Goal: Contribute content: Contribute content

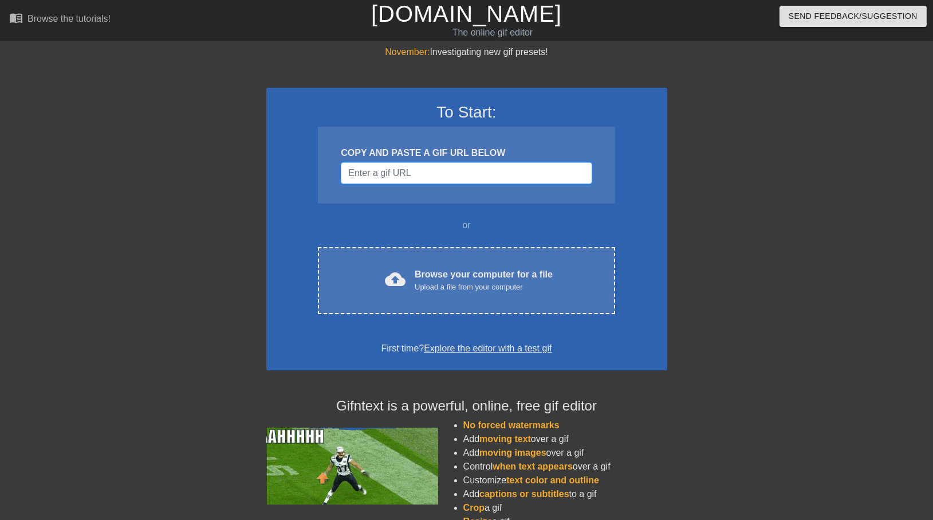
click at [426, 168] on input "Username" at bounding box center [466, 173] width 251 height 22
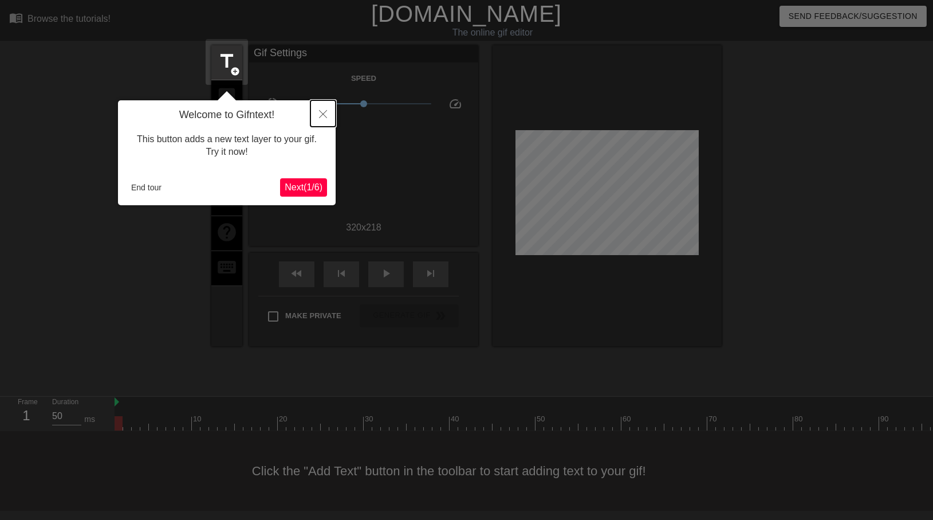
click at [321, 112] on icon "Close" at bounding box center [323, 114] width 8 height 8
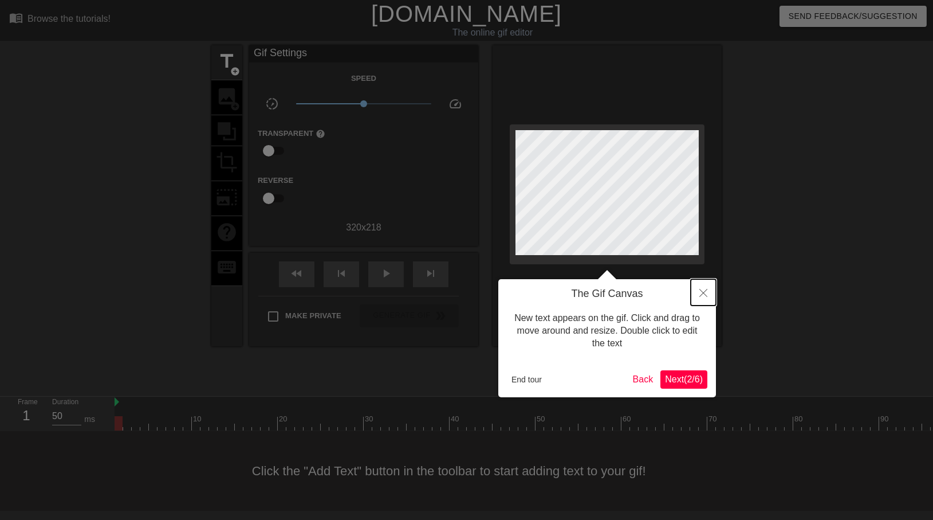
click at [710, 296] on button "Close" at bounding box center [703, 292] width 25 height 26
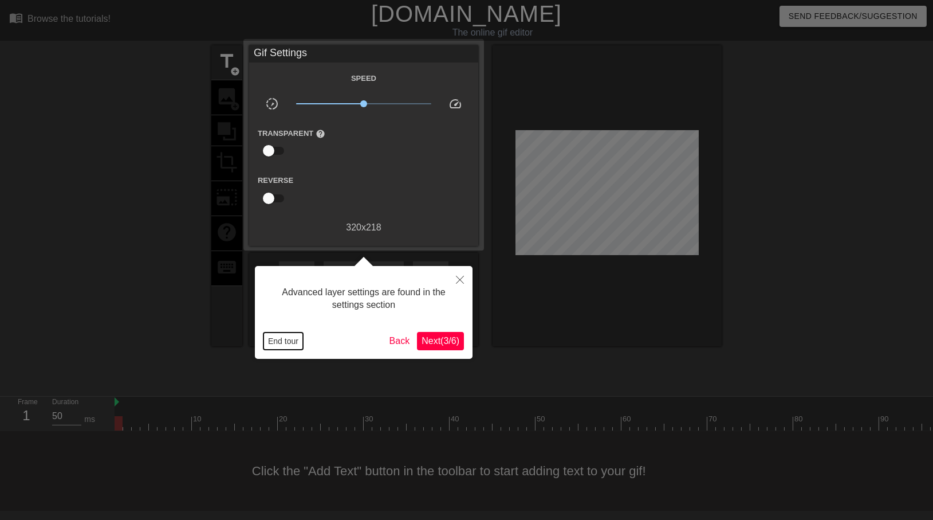
click at [296, 339] on button "End tour" at bounding box center [284, 340] width 40 height 17
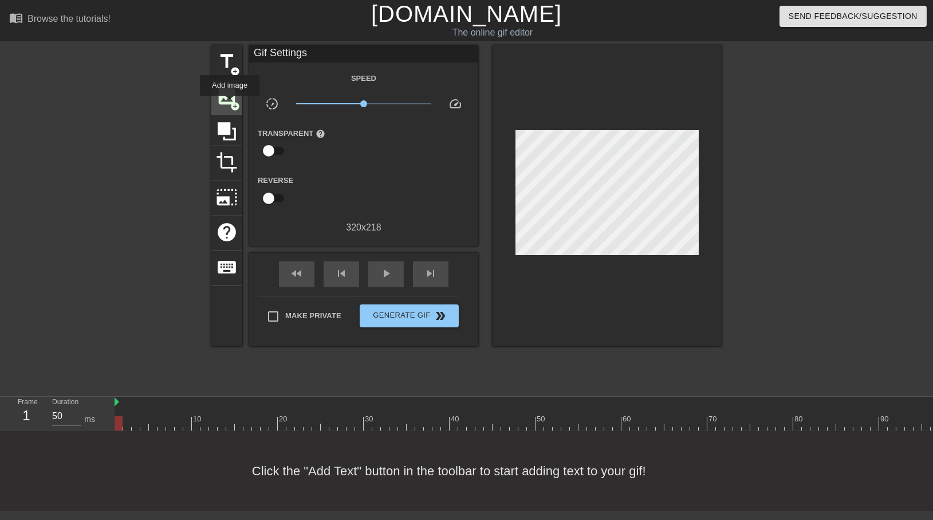
click at [230, 104] on span "add_circle" at bounding box center [235, 106] width 10 height 10
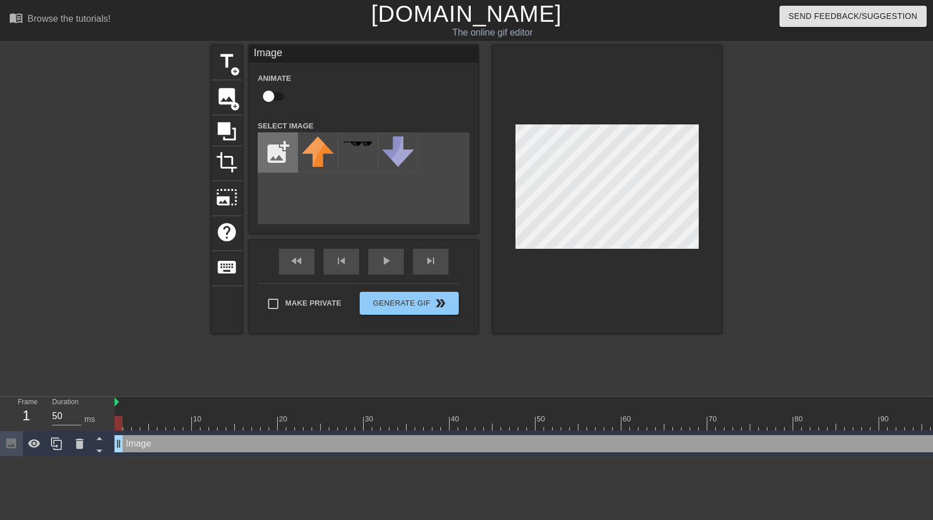
click at [296, 165] on input "file" at bounding box center [277, 152] width 39 height 39
type input "C:\fakepath\runaustinhead.png"
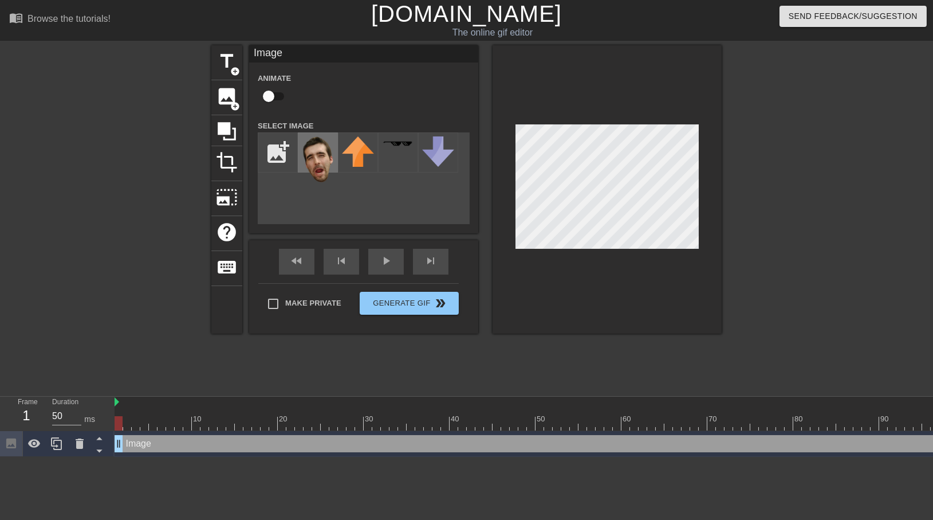
click at [325, 167] on img at bounding box center [318, 159] width 32 height 46
click at [565, 299] on div at bounding box center [607, 189] width 229 height 288
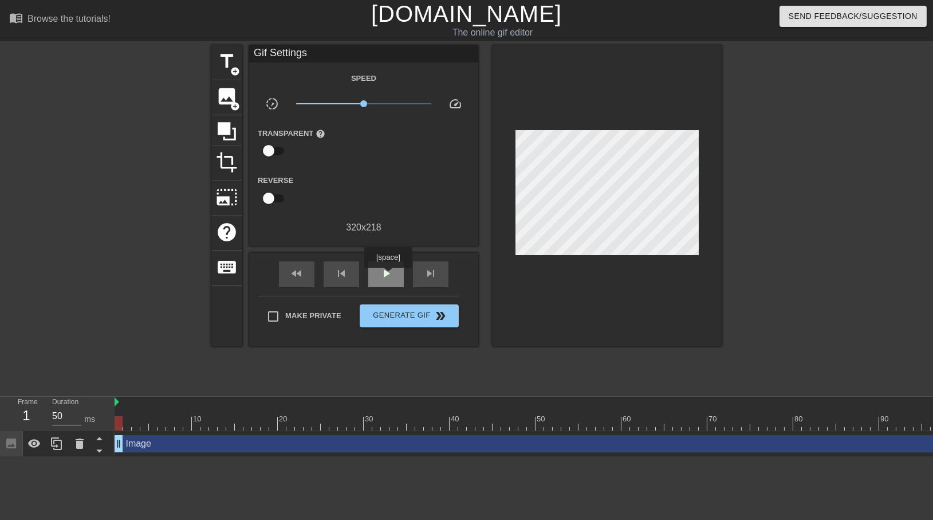
click at [390, 276] on span "play_arrow" at bounding box center [386, 273] width 14 height 14
click at [389, 276] on span "pause" at bounding box center [386, 273] width 14 height 14
click at [427, 273] on span "skip_next" at bounding box center [431, 273] width 14 height 14
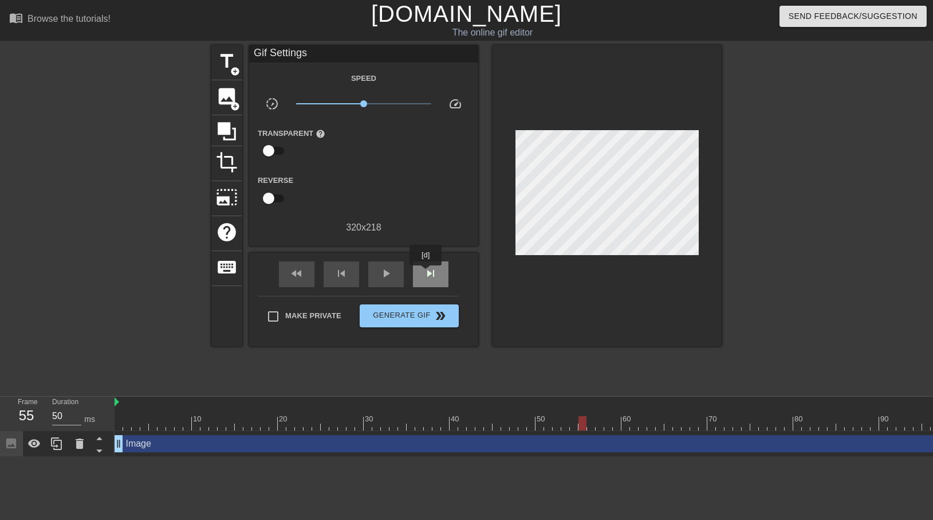
click at [427, 273] on span "skip_next" at bounding box center [431, 273] width 14 height 14
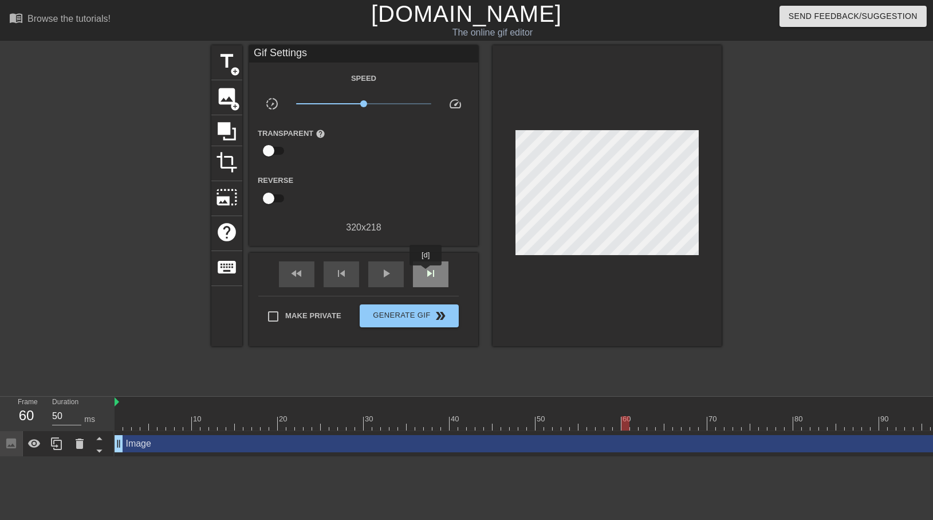
click at [427, 273] on span "skip_next" at bounding box center [431, 273] width 14 height 14
click at [306, 282] on div "fast_rewind" at bounding box center [297, 274] width 36 height 26
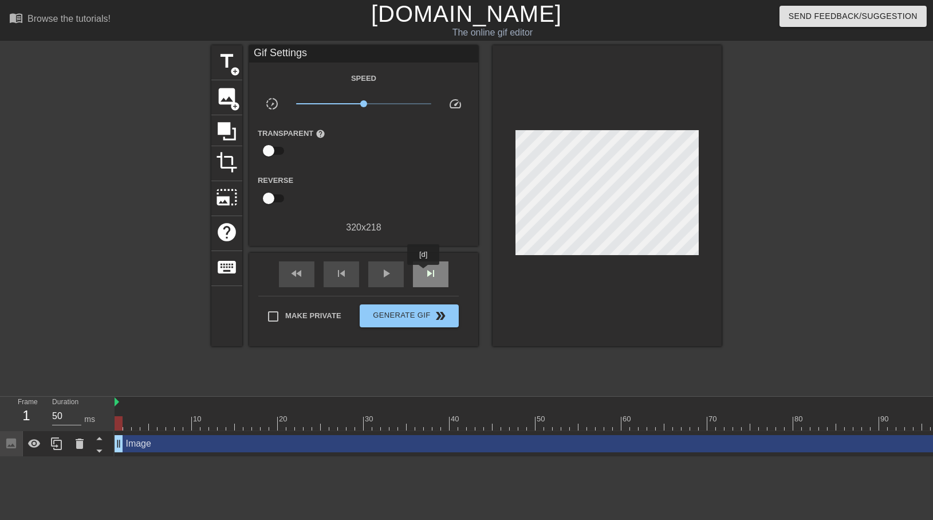
click at [424, 273] on span "skip_next" at bounding box center [431, 273] width 14 height 14
click at [312, 279] on div "fast_rewind" at bounding box center [297, 274] width 36 height 26
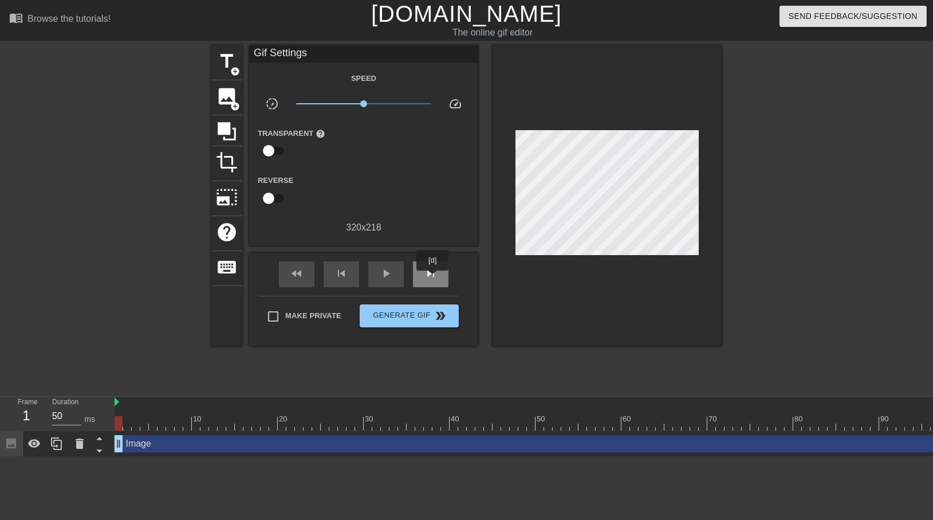
click at [432, 278] on span "skip_next" at bounding box center [431, 273] width 14 height 14
click at [347, 278] on span "skip_previous" at bounding box center [342, 273] width 14 height 14
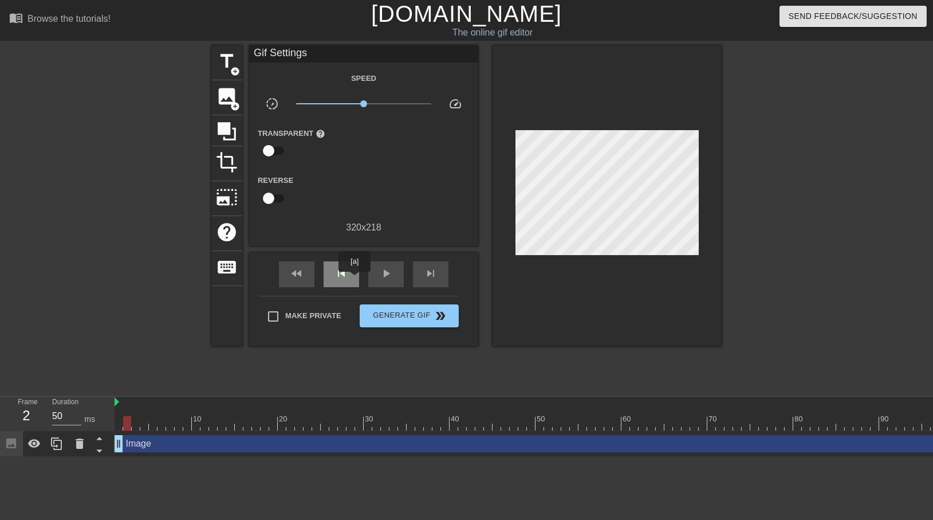
click at [344, 280] on div "skip_previous" at bounding box center [342, 274] width 36 height 26
click at [433, 272] on span "skip_next" at bounding box center [431, 273] width 14 height 14
click at [439, 267] on div "skip_next" at bounding box center [431, 274] width 36 height 26
click at [347, 273] on span "skip_previous" at bounding box center [342, 273] width 14 height 14
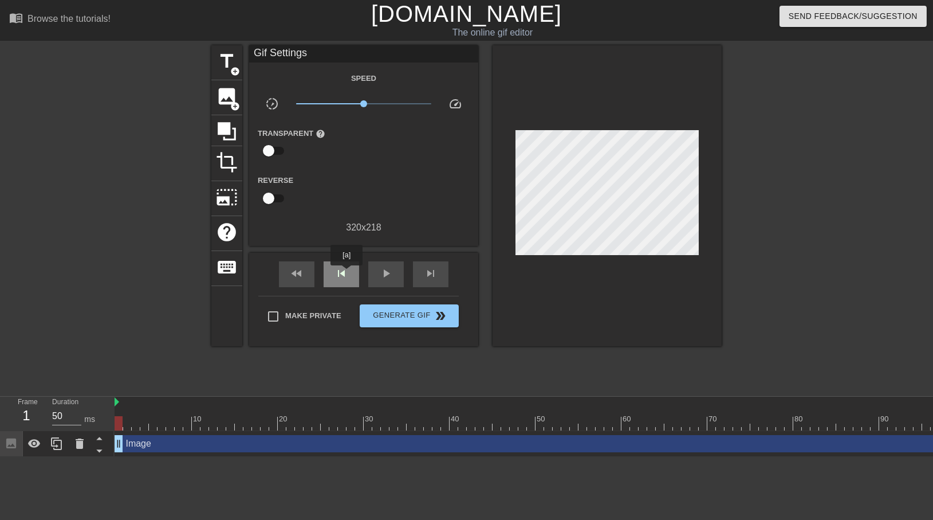
click at [347, 273] on span "skip_previous" at bounding box center [342, 273] width 14 height 14
click at [120, 422] on div at bounding box center [119, 423] width 8 height 14
drag, startPoint x: 120, startPoint y: 422, endPoint x: 100, endPoint y: 424, distance: 20.2
click at [100, 424] on div "Frame 1 Duration 50 ms 10 20 30 40 50 60 70 80 90 100 Image drag_handle drag_ha…" at bounding box center [466, 426] width 933 height 60
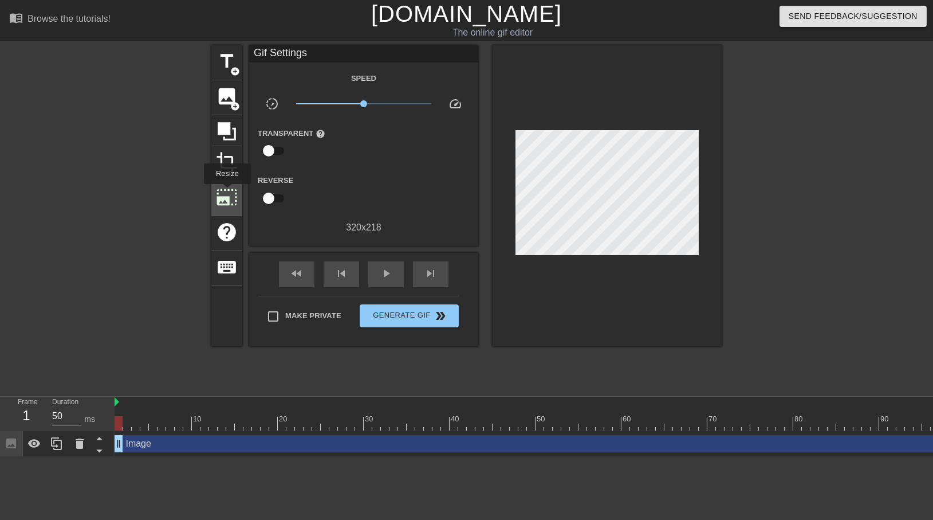
click at [227, 192] on span "photo_size_select_large" at bounding box center [227, 197] width 22 height 22
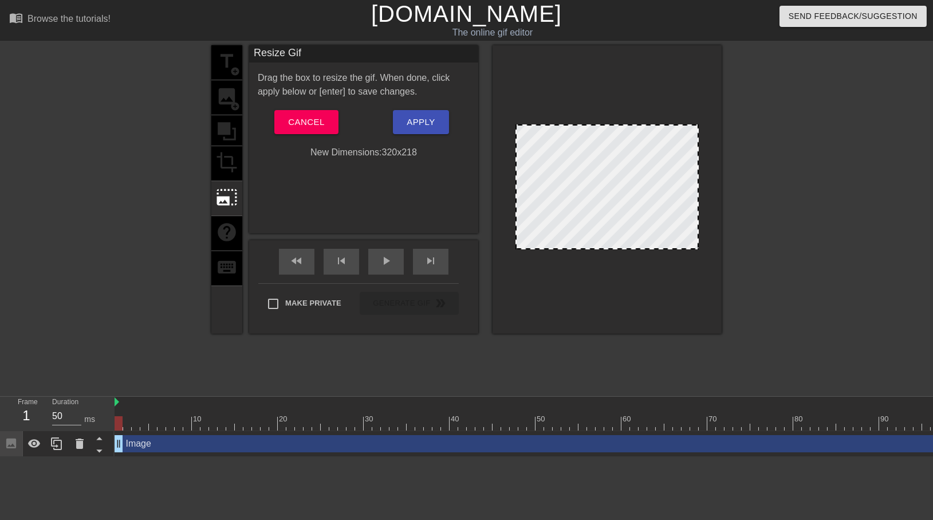
click at [227, 161] on div "title add_circle image add_circle crop photo_size_select_large help keyboard" at bounding box center [226, 189] width 31 height 288
click at [312, 124] on span "Cancel" at bounding box center [306, 122] width 36 height 15
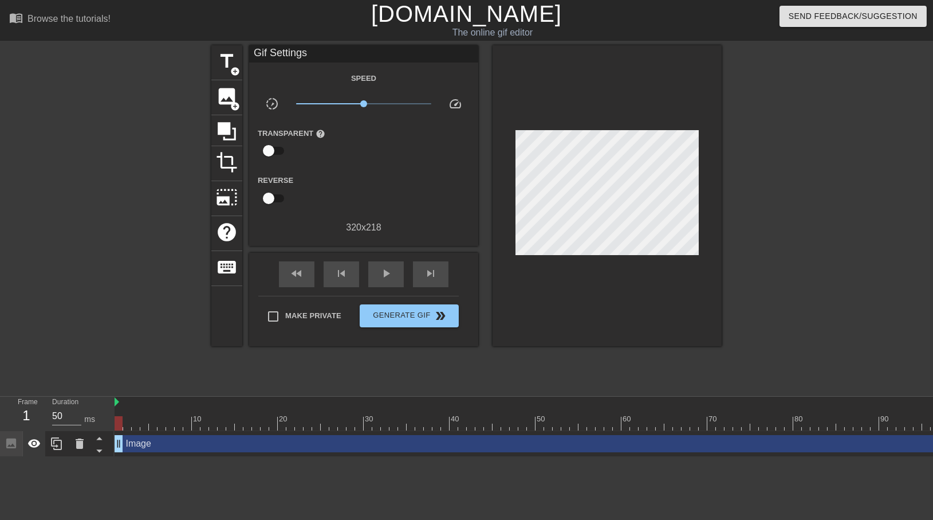
click at [37, 446] on icon at bounding box center [34, 443] width 13 height 9
click at [37, 446] on icon at bounding box center [34, 444] width 14 height 14
click at [426, 273] on span "skip_next" at bounding box center [431, 273] width 14 height 14
click at [37, 445] on icon at bounding box center [34, 443] width 13 height 9
click at [329, 274] on div "skip_previous" at bounding box center [342, 274] width 36 height 26
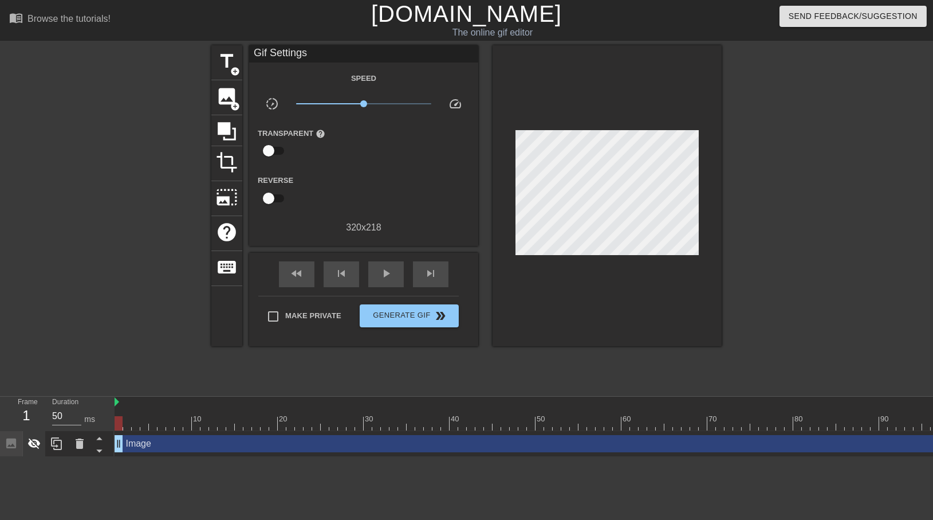
click at [35, 443] on icon at bounding box center [34, 444] width 14 height 14
drag, startPoint x: 168, startPoint y: 415, endPoint x: 647, endPoint y: 301, distance: 492.3
click at [647, 301] on div "menu_book Browse the tutorials! [DOMAIN_NAME] The online gif editor Send Feedba…" at bounding box center [466, 228] width 933 height 457
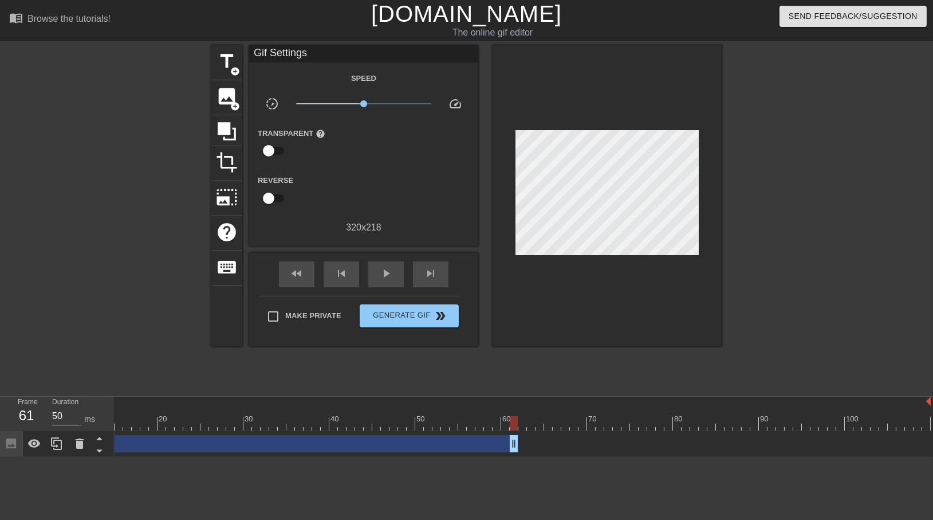
drag, startPoint x: 923, startPoint y: 445, endPoint x: 513, endPoint y: 442, distance: 410.2
click at [237, 107] on span "add_circle" at bounding box center [235, 106] width 10 height 10
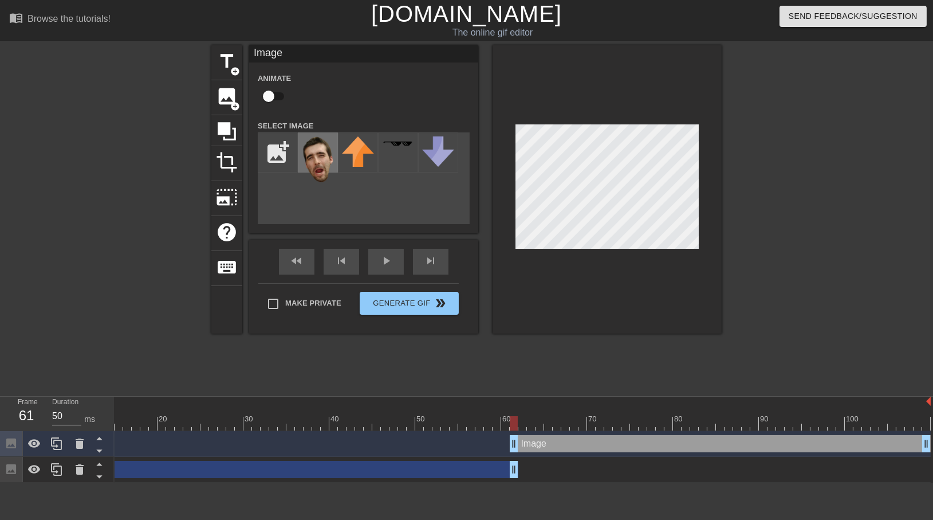
click at [322, 161] on img at bounding box center [318, 159] width 32 height 46
drag, startPoint x: 514, startPoint y: 441, endPoint x: 522, endPoint y: 441, distance: 7.4
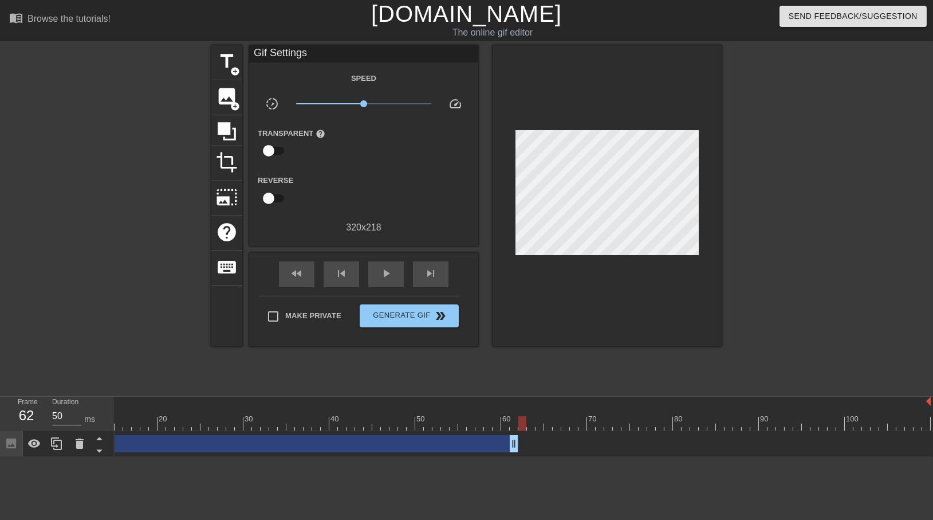
click at [482, 434] on div "Image drag_handle drag_handle" at bounding box center [462, 444] width 937 height 26
click at [482, 441] on div "Image drag_handle drag_handle" at bounding box center [256, 443] width 524 height 17
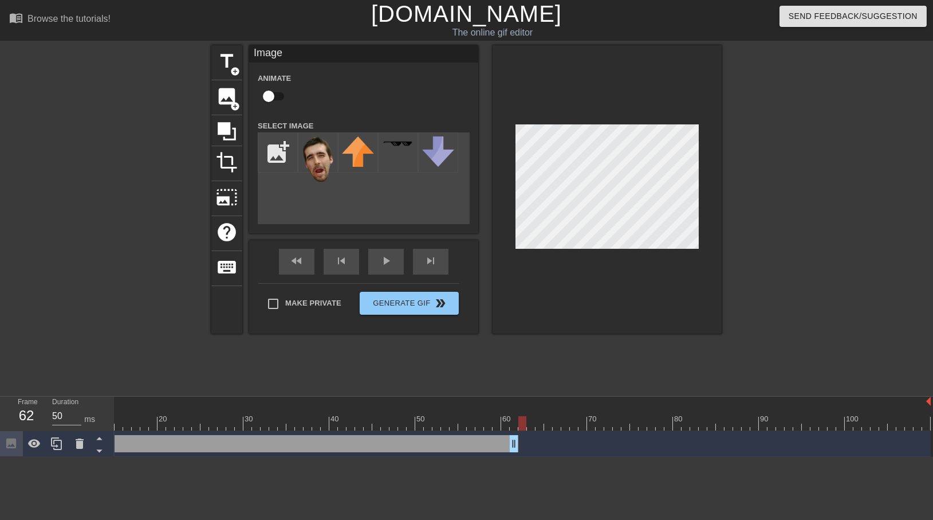
click at [272, 96] on input "checkbox" at bounding box center [268, 96] width 65 height 22
checkbox input "true"
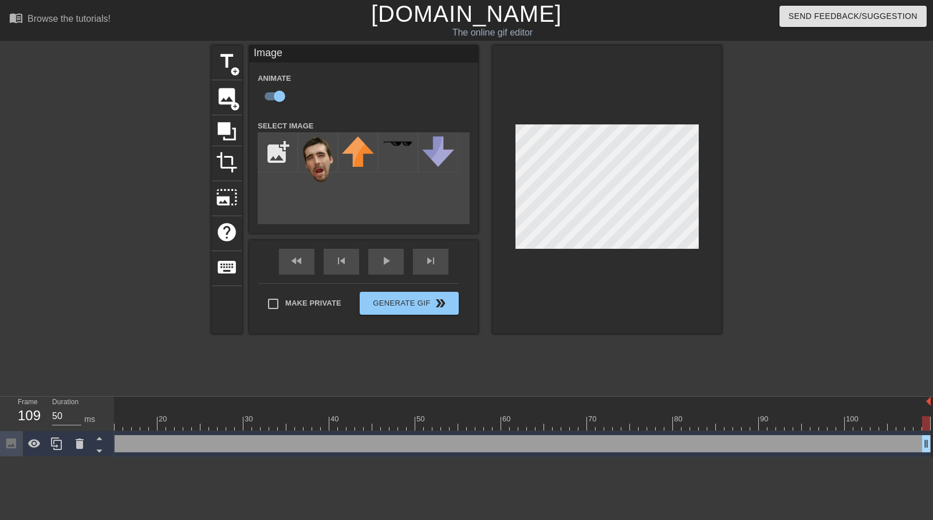
drag, startPoint x: 514, startPoint y: 442, endPoint x: 933, endPoint y: 436, distance: 418.8
click at [933, 436] on div "10 20 30 40 50 60 70 80 90 100 Image drag_handle drag_handle lens" at bounding box center [524, 426] width 819 height 60
drag, startPoint x: 125, startPoint y: 420, endPoint x: 104, endPoint y: 420, distance: 21.2
click at [104, 420] on div "Frame 1 Duration 50 ms 10 20 30 40 50 60 70 80 90 100 Image drag_handle drag_ha…" at bounding box center [466, 426] width 933 height 60
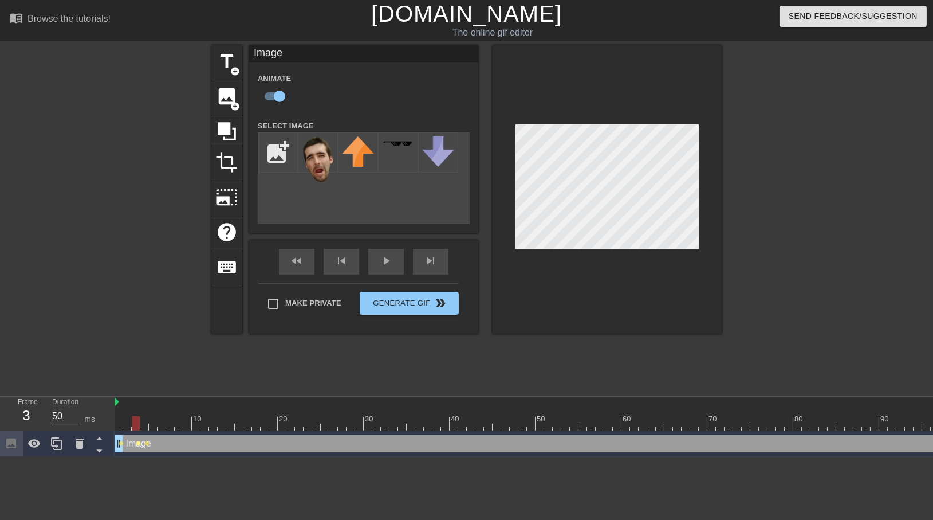
click at [140, 443] on span "lens" at bounding box center [138, 443] width 5 height 5
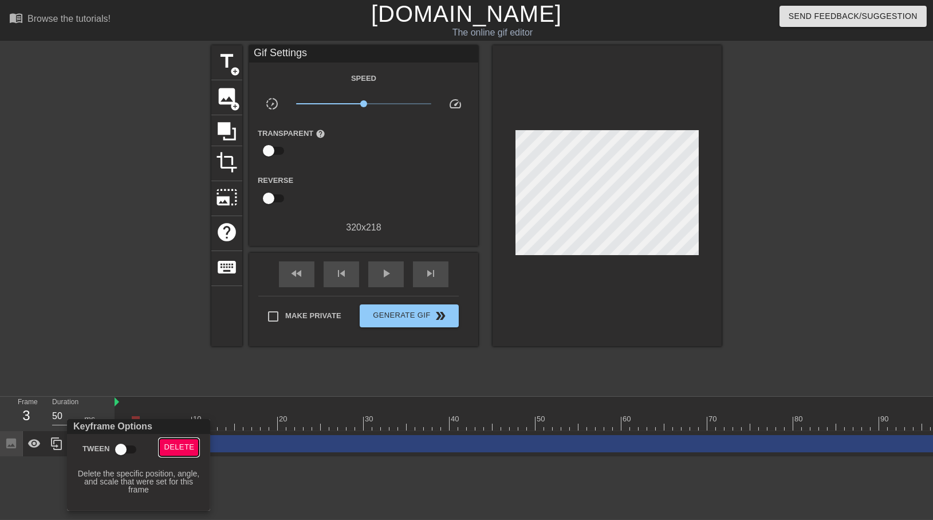
click at [173, 443] on span "Delete" at bounding box center [179, 447] width 30 height 13
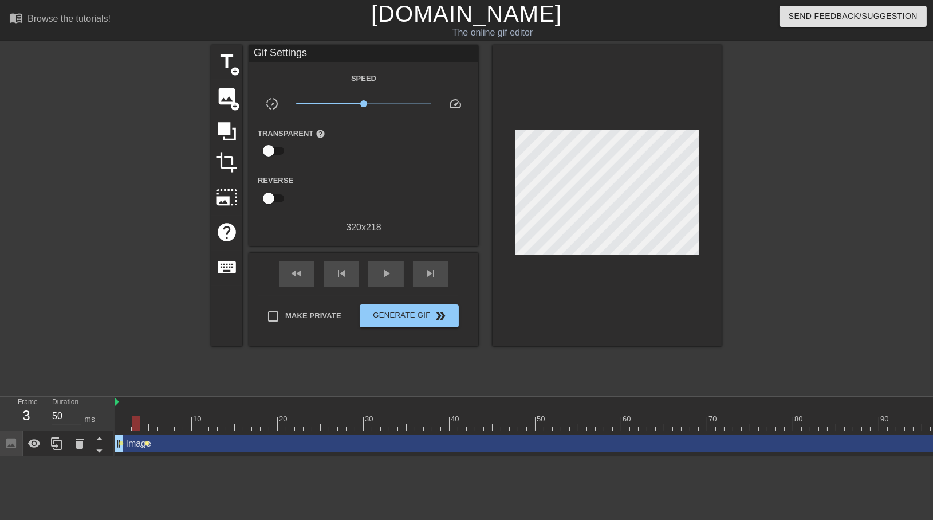
click at [147, 444] on span "lens" at bounding box center [147, 443] width 5 height 5
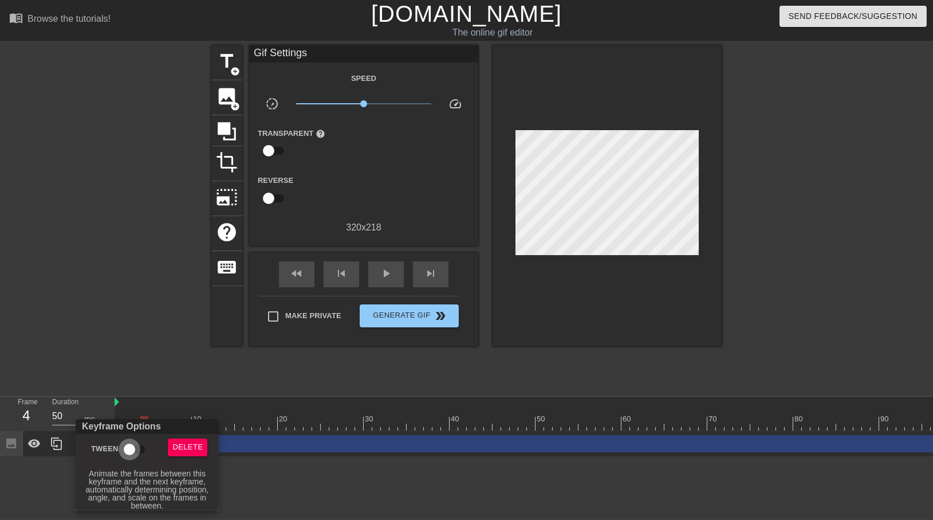
click at [137, 450] on input "Tween" at bounding box center [129, 449] width 65 height 22
checkbox input "true"
click at [212, 383] on div at bounding box center [466, 260] width 933 height 520
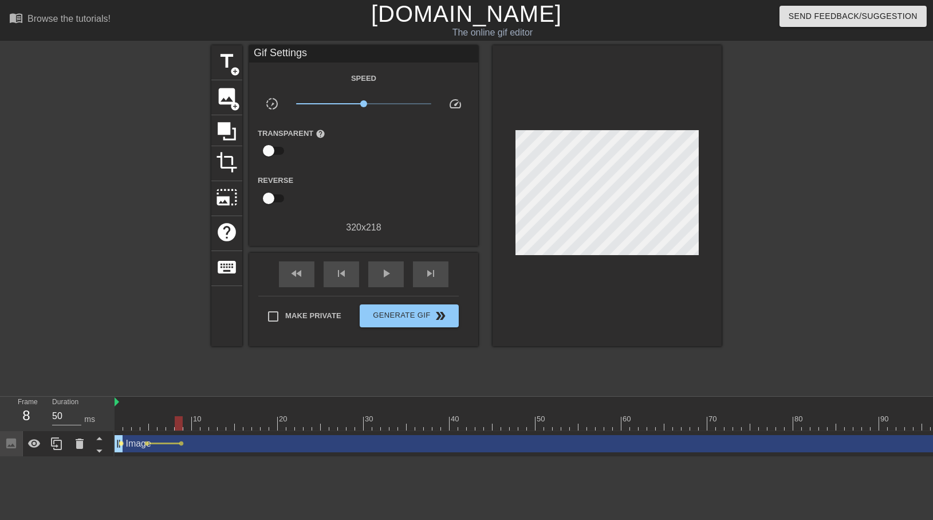
click at [119, 442] on span "lens" at bounding box center [121, 443] width 5 height 5
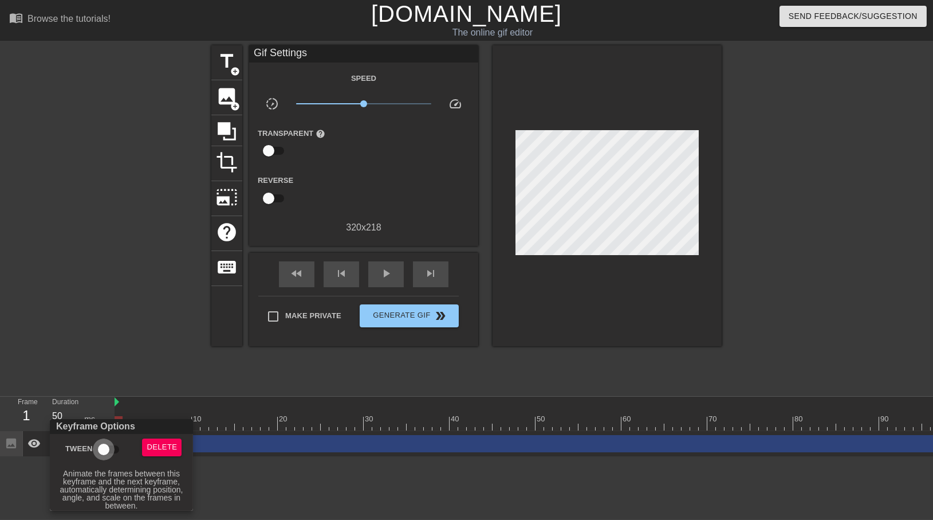
click at [105, 449] on input "Tween" at bounding box center [103, 449] width 65 height 22
checkbox input "true"
click at [192, 364] on div at bounding box center [466, 260] width 933 height 520
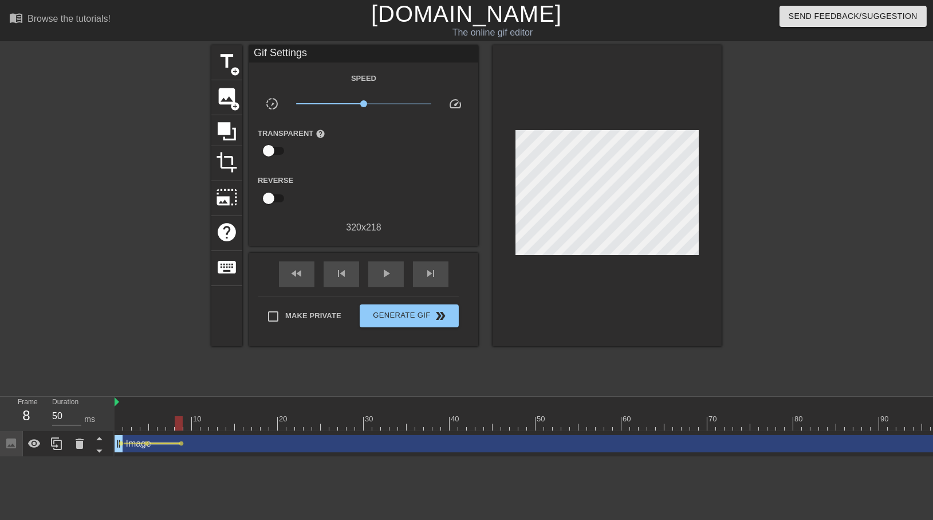
drag, startPoint x: 180, startPoint y: 443, endPoint x: 168, endPoint y: 443, distance: 12.0
click at [168, 443] on div "Image drag_handle drag_handle lens lens lens" at bounding box center [583, 443] width 937 height 17
drag, startPoint x: 183, startPoint y: 444, endPoint x: 167, endPoint y: 444, distance: 15.5
click at [167, 444] on div "Image drag_handle drag_handle lens lens lens" at bounding box center [583, 443] width 937 height 17
click at [183, 444] on span "lens" at bounding box center [181, 443] width 5 height 5
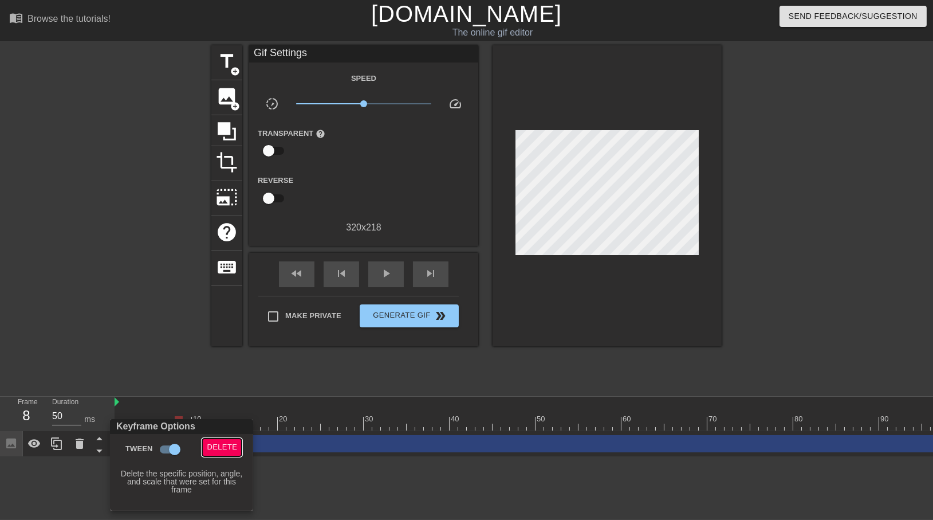
click at [217, 449] on span "Delete" at bounding box center [222, 447] width 30 height 13
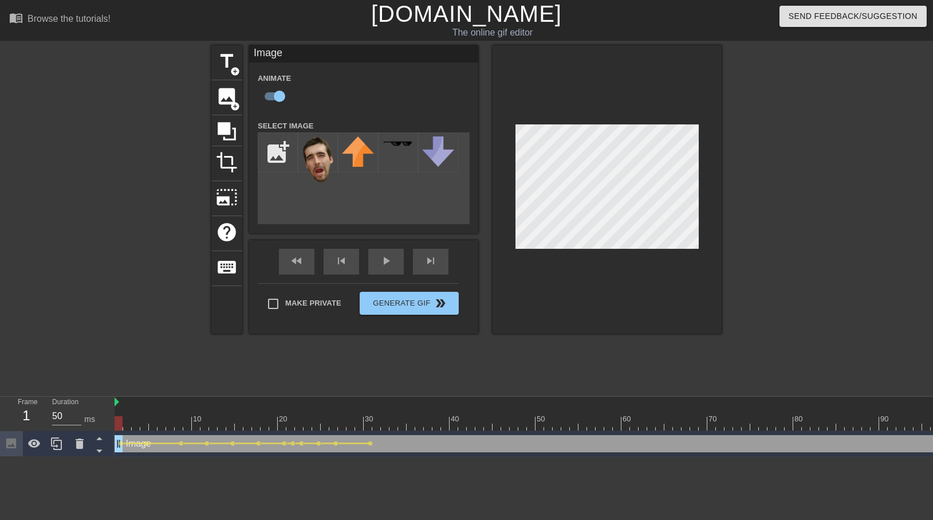
drag, startPoint x: 127, startPoint y: 427, endPoint x: 114, endPoint y: 427, distance: 13.2
click at [115, 427] on div at bounding box center [583, 423] width 937 height 14
click at [371, 427] on div at bounding box center [583, 423] width 937 height 14
click at [915, 426] on div at bounding box center [462, 423] width 937 height 14
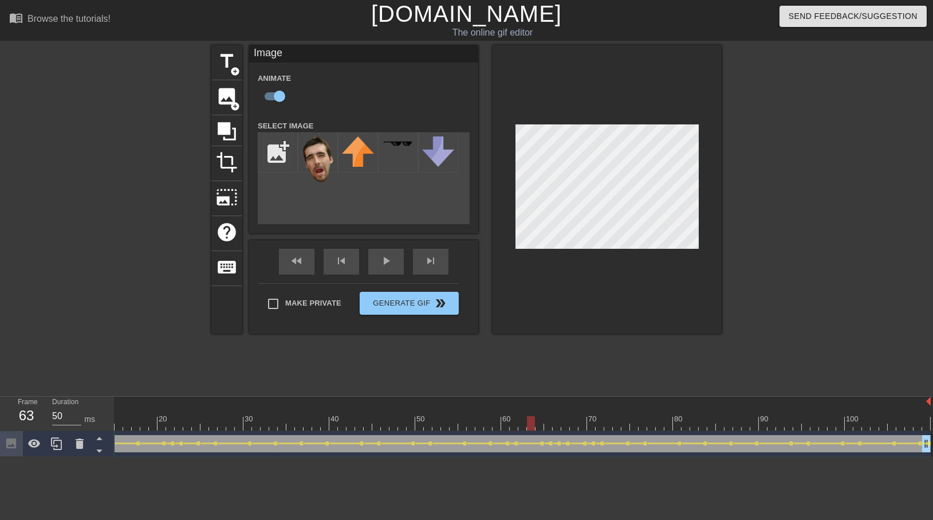
click at [533, 424] on div at bounding box center [462, 423] width 937 height 14
click at [289, 161] on input "file" at bounding box center [277, 152] width 39 height 39
type input "C:\fakepath\gayaustinhead.png"
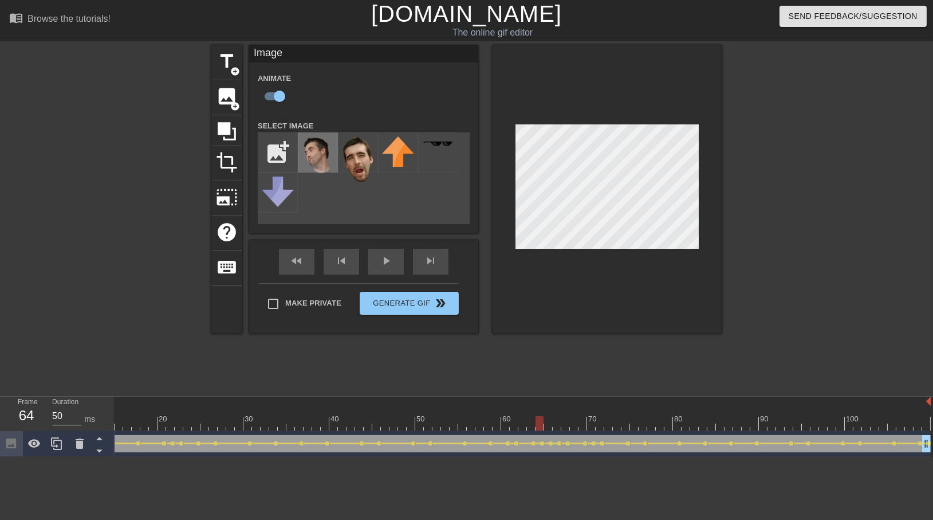
click at [316, 159] on img at bounding box center [318, 155] width 32 height 38
click at [230, 105] on span "add_circle" at bounding box center [235, 106] width 10 height 10
checkbox input "false"
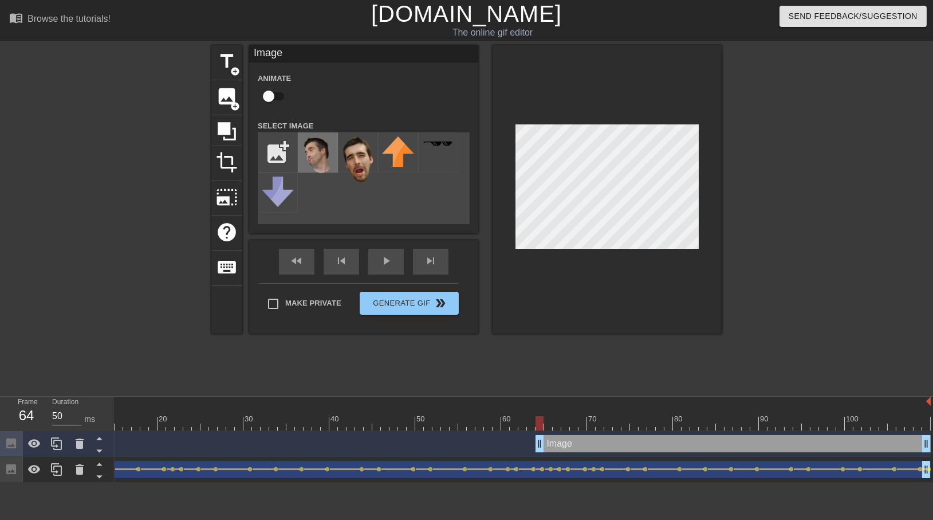
click at [322, 160] on img at bounding box center [318, 155] width 32 height 38
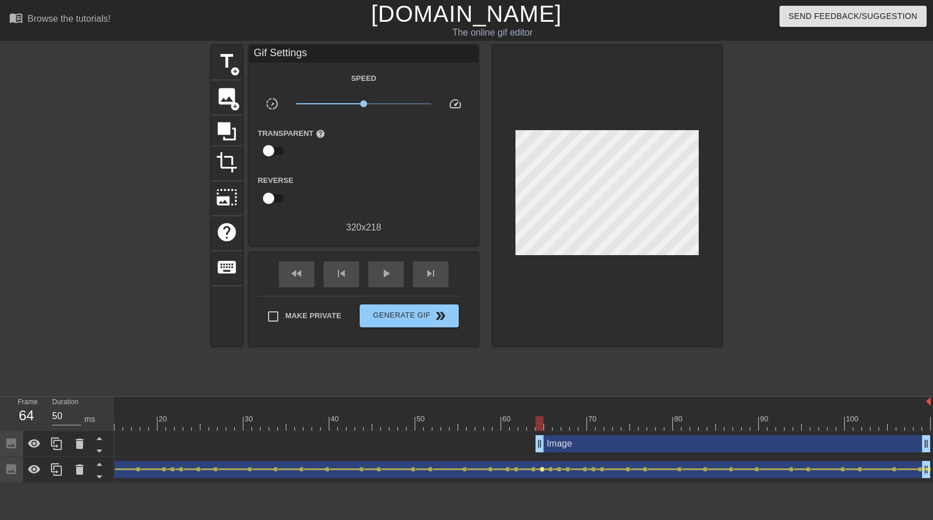
click at [540, 471] on span "lens" at bounding box center [542, 468] width 5 height 5
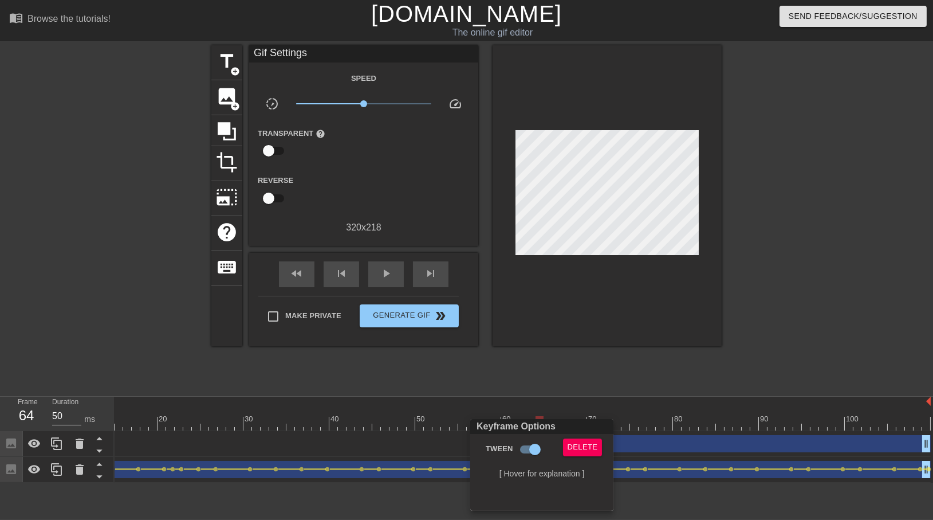
click at [463, 481] on div at bounding box center [466, 260] width 933 height 520
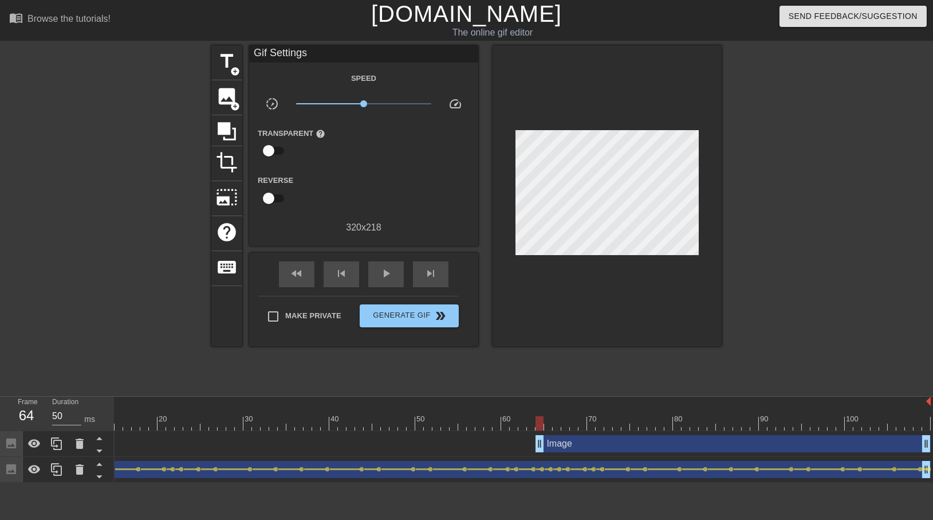
click at [463, 478] on div "Image drag_handle drag_handle lens lens lens lens lens lens lens lens lens lens…" at bounding box center [462, 470] width 937 height 26
click at [227, 96] on span "image" at bounding box center [227, 96] width 22 height 22
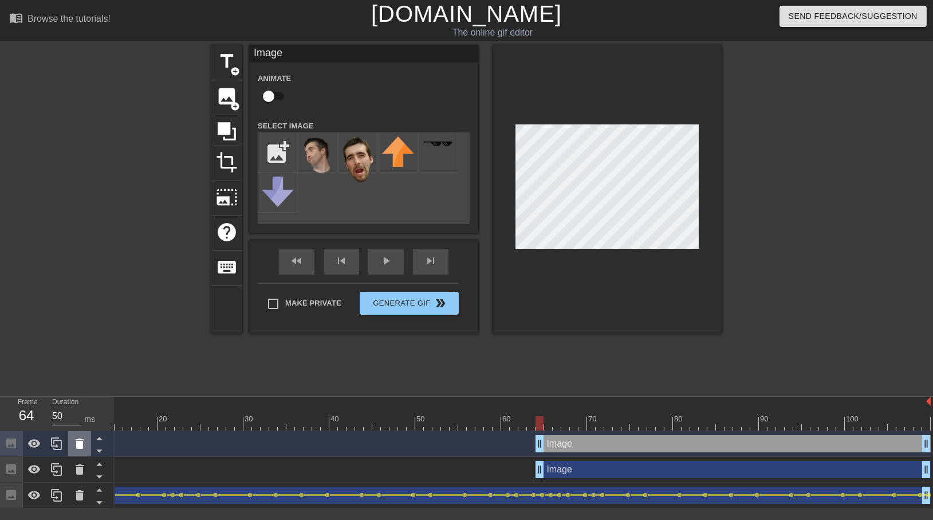
click at [79, 449] on icon at bounding box center [80, 444] width 14 height 14
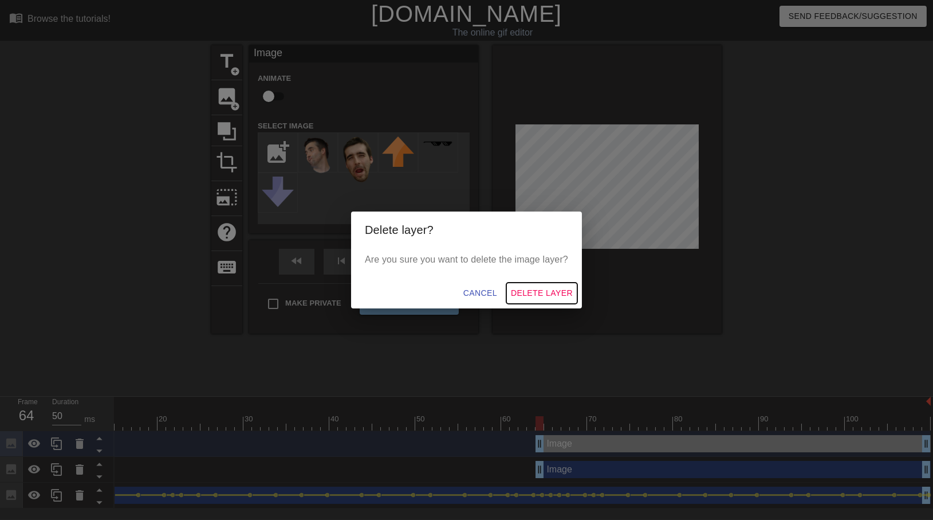
click at [525, 294] on span "Delete Layer" at bounding box center [542, 293] width 62 height 14
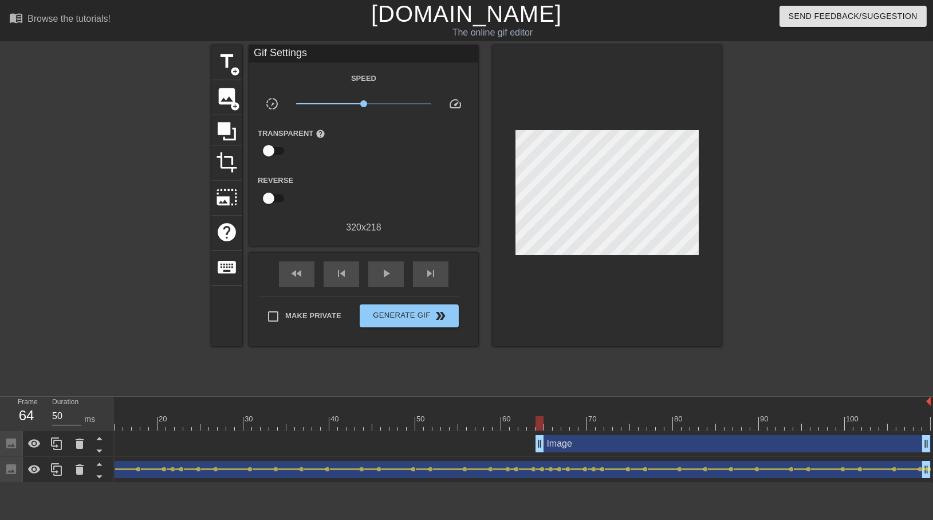
click at [9, 479] on div at bounding box center [11, 469] width 23 height 25
click at [537, 427] on div at bounding box center [540, 423] width 8 height 14
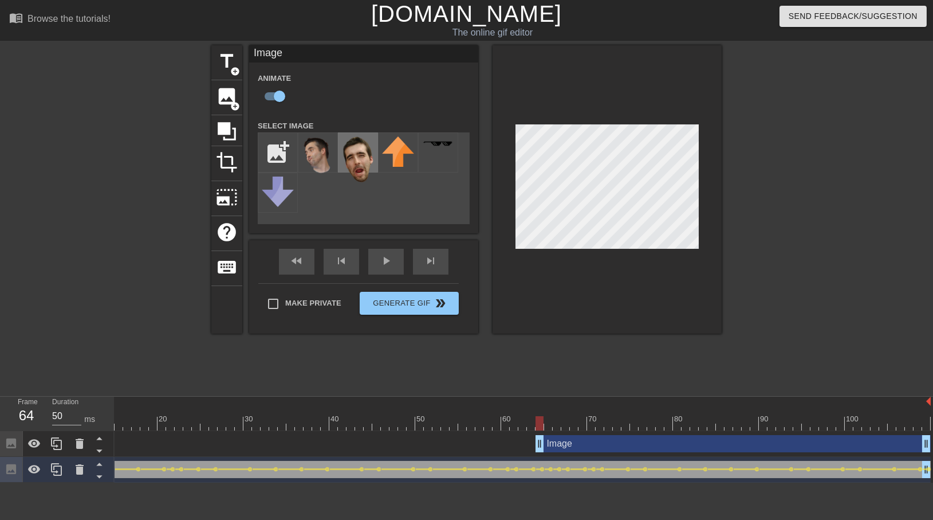
click at [363, 160] on img at bounding box center [358, 159] width 32 height 46
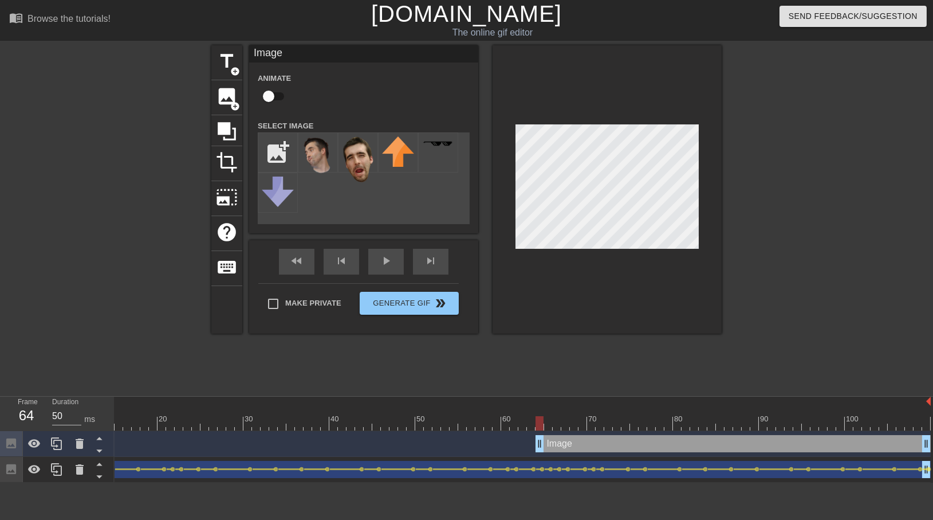
click at [704, 147] on div at bounding box center [607, 189] width 229 height 288
click at [699, 140] on div at bounding box center [607, 189] width 229 height 288
click at [279, 98] on input "checkbox" at bounding box center [268, 96] width 65 height 22
checkbox input "true"
click at [451, 448] on div "Image drag_handle drag_handle lens" at bounding box center [462, 443] width 937 height 17
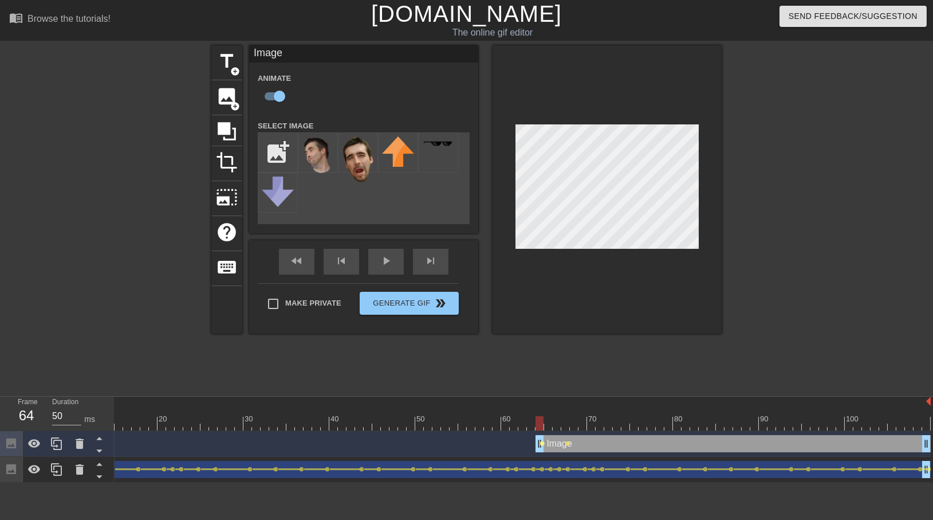
click at [544, 444] on span "lens" at bounding box center [542, 443] width 5 height 5
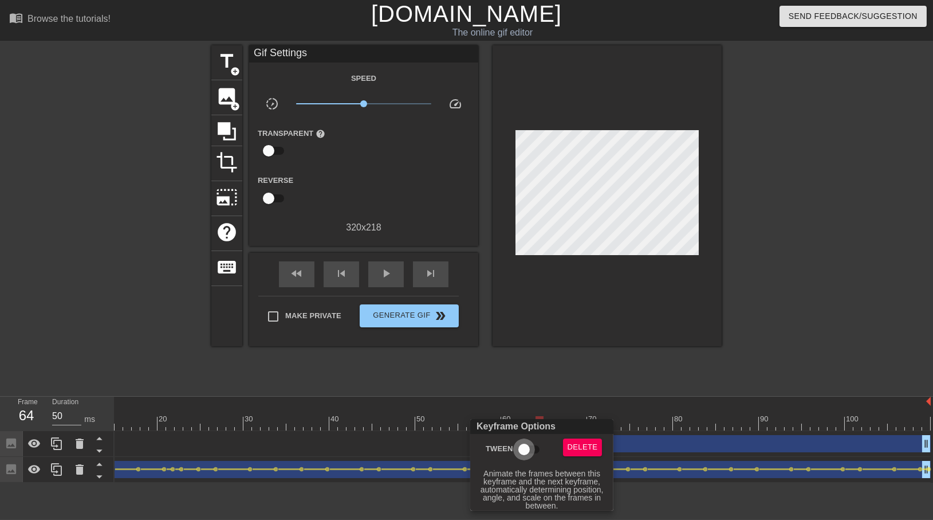
click at [527, 447] on input "Tween" at bounding box center [524, 449] width 65 height 22
checkbox input "true"
click at [660, 344] on div at bounding box center [466, 260] width 933 height 520
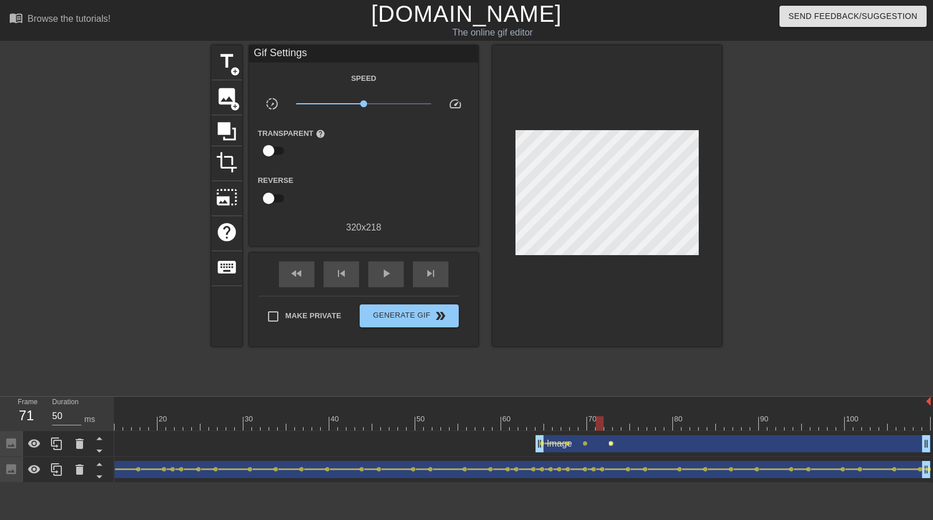
click at [611, 444] on span "lens" at bounding box center [611, 443] width 5 height 5
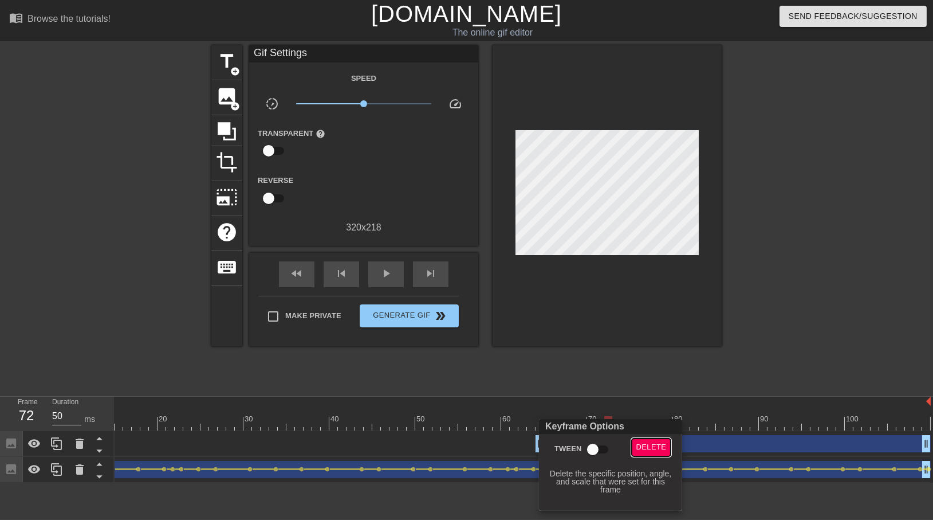
click at [646, 445] on span "Delete" at bounding box center [651, 447] width 30 height 13
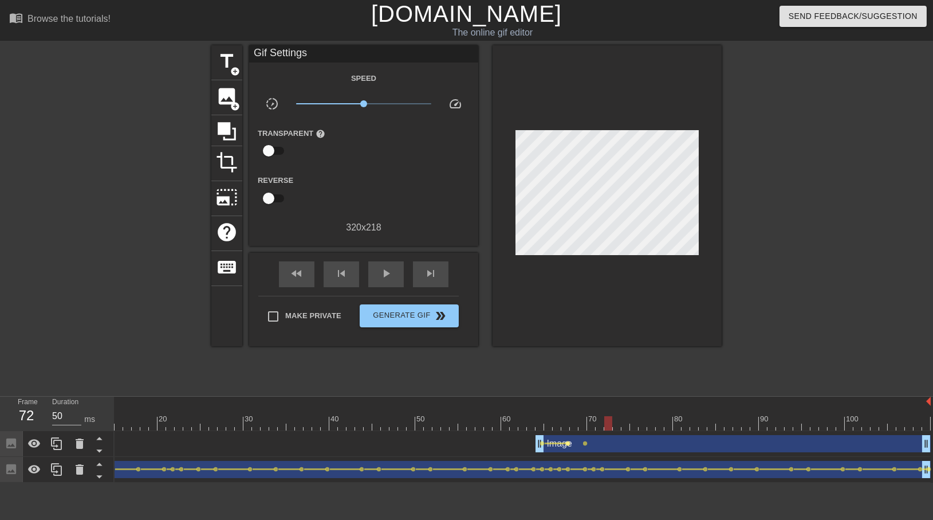
click at [568, 444] on span "lens" at bounding box center [568, 443] width 5 height 5
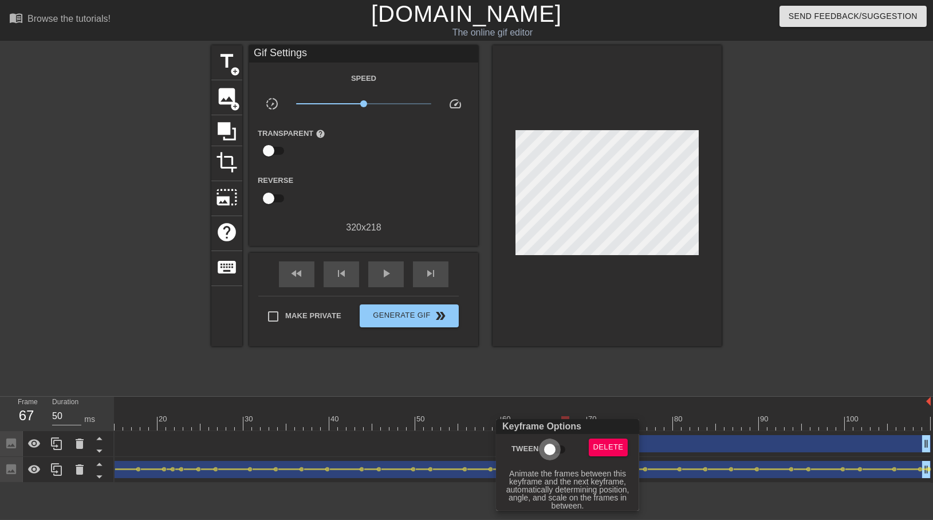
click at [563, 448] on input "Tween" at bounding box center [549, 449] width 65 height 22
checkbox input "true"
click at [707, 326] on div at bounding box center [466, 260] width 933 height 520
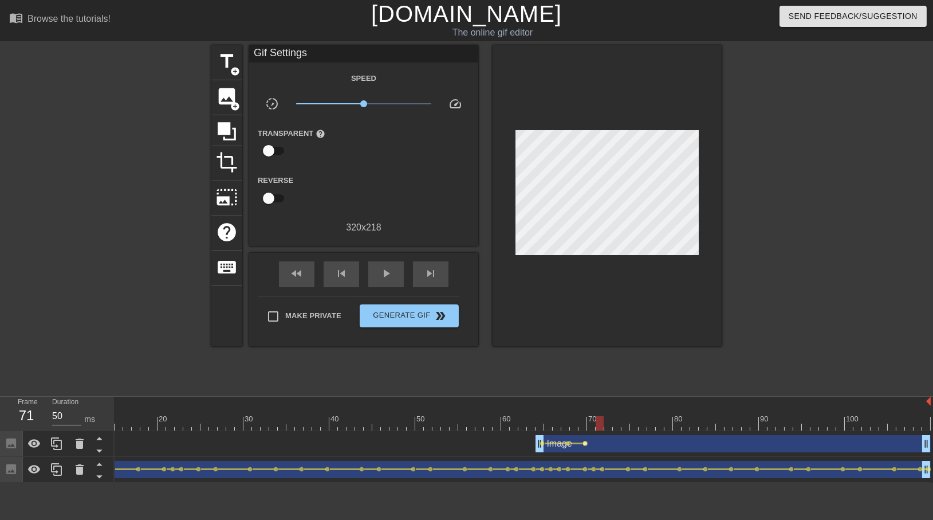
click at [583, 441] on span "lens" at bounding box center [585, 443] width 5 height 5
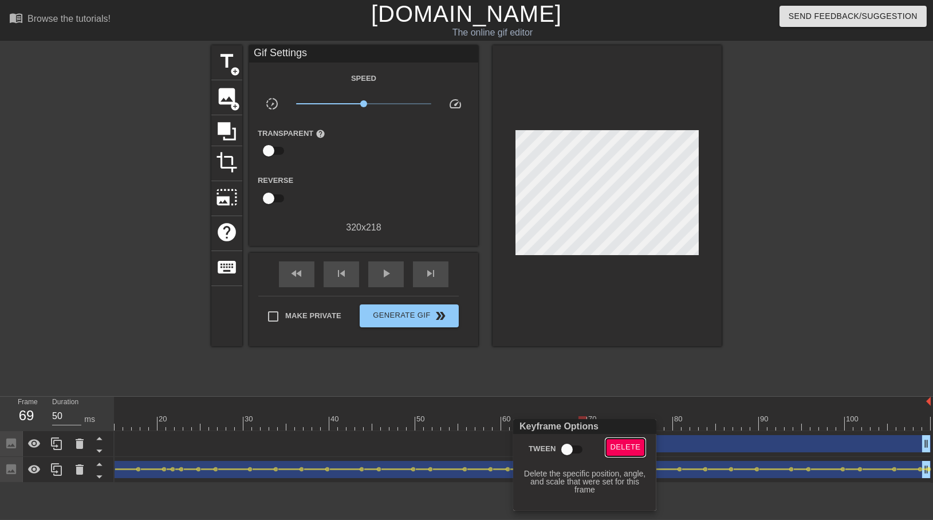
click at [622, 445] on span "Delete" at bounding box center [626, 447] width 30 height 13
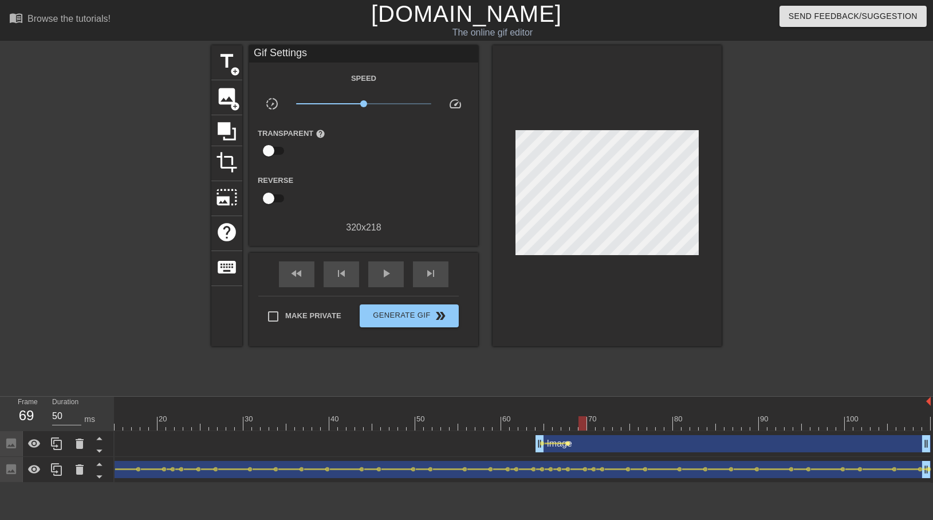
click at [568, 444] on span "lens" at bounding box center [568, 443] width 5 height 5
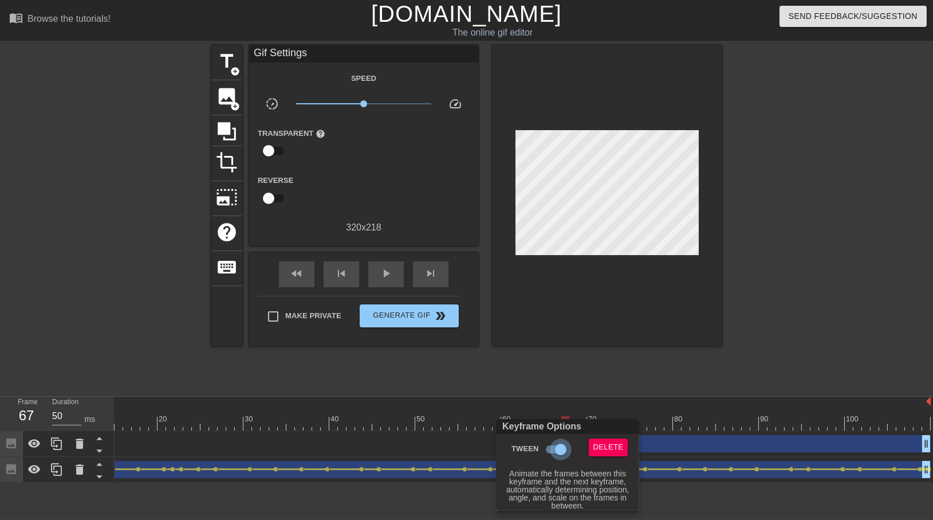
click at [547, 453] on input "Tween" at bounding box center [560, 449] width 65 height 22
checkbox input "false"
click at [572, 399] on div at bounding box center [466, 260] width 933 height 520
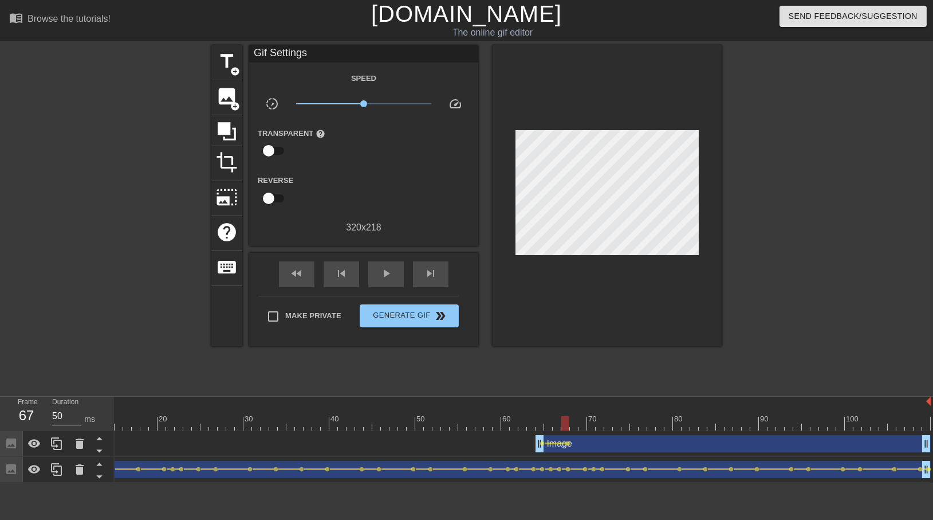
click at [575, 375] on div "title add_circle image add_circle crop photo_size_select_large help keyboard Gi…" at bounding box center [466, 217] width 510 height 344
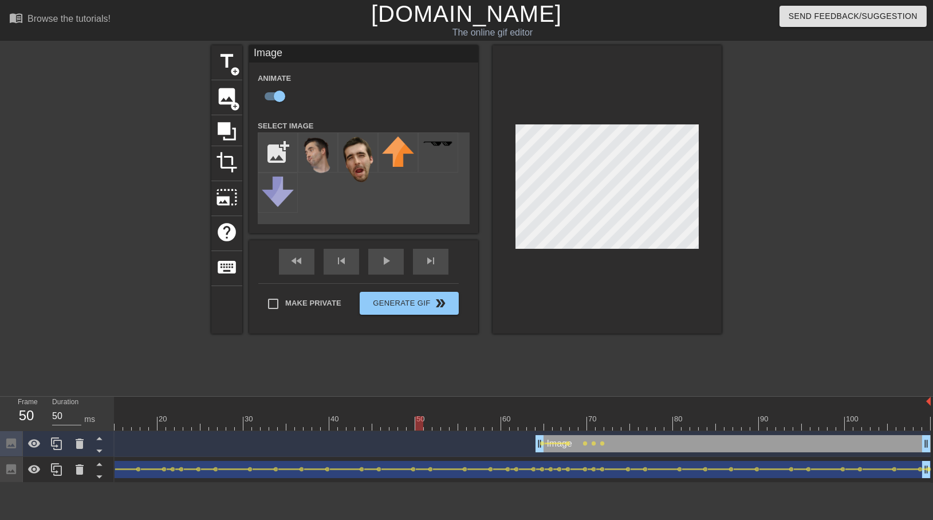
click at [769, 285] on div at bounding box center [822, 217] width 172 height 344
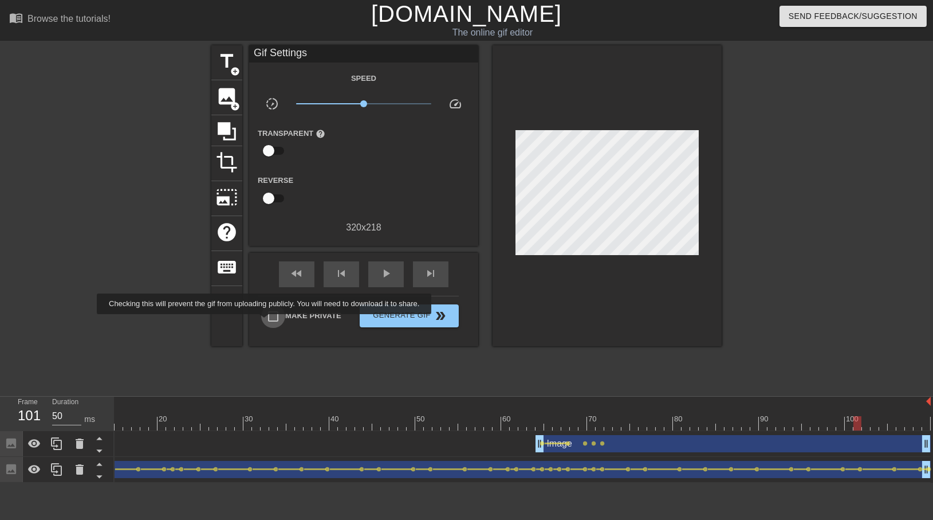
click at [273, 322] on input "Make Private" at bounding box center [273, 316] width 24 height 24
checkbox input "true"
click at [375, 311] on span "Generate Gif double_arrow" at bounding box center [409, 316] width 90 height 14
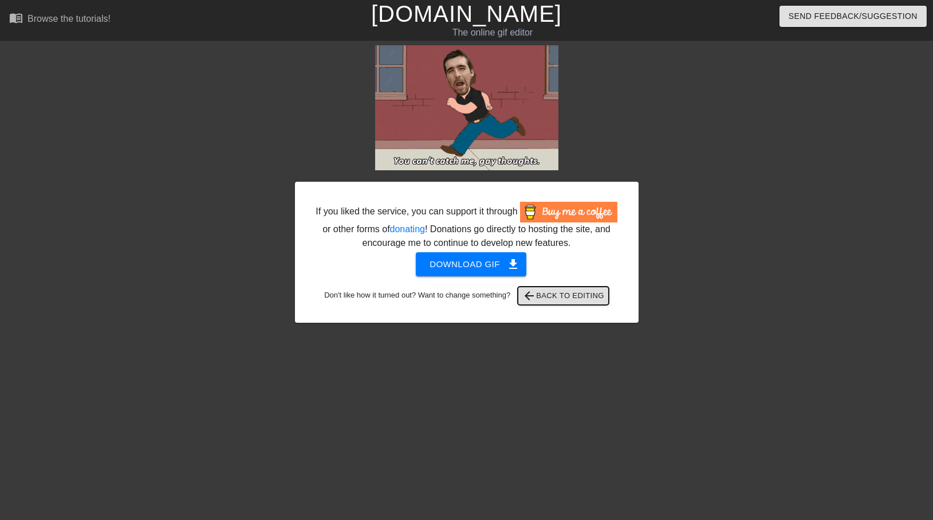
click at [553, 302] on span "arrow_back Back to Editing" at bounding box center [563, 296] width 82 height 14
